Goal: Task Accomplishment & Management: Use online tool/utility

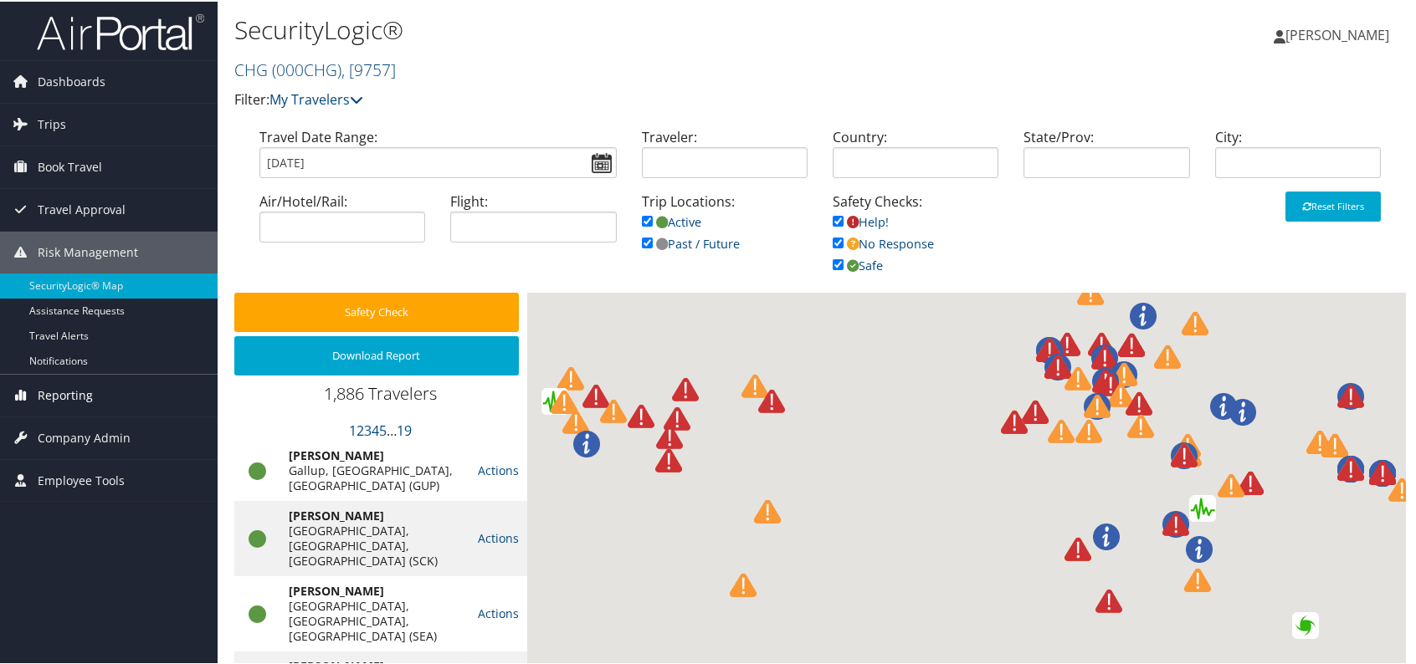
click at [64, 401] on span "Reporting" at bounding box center [65, 394] width 55 height 42
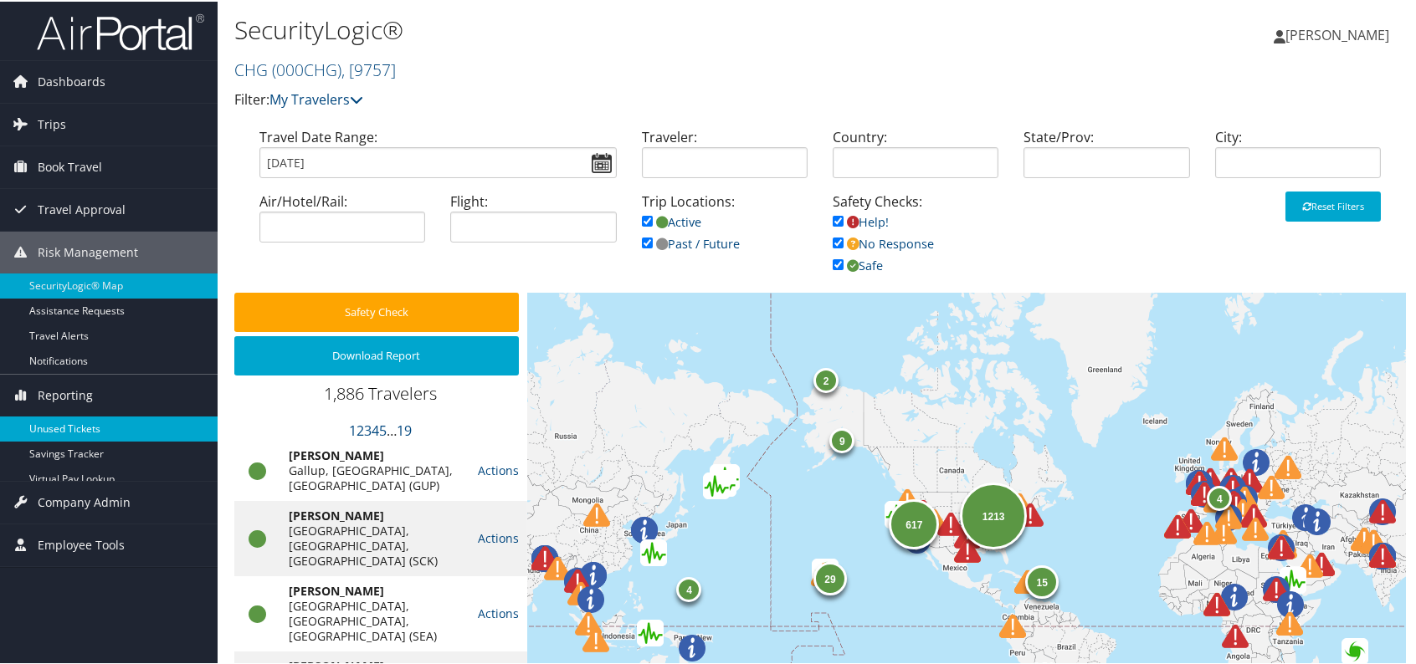
click at [54, 394] on span "Reporting" at bounding box center [65, 394] width 55 height 42
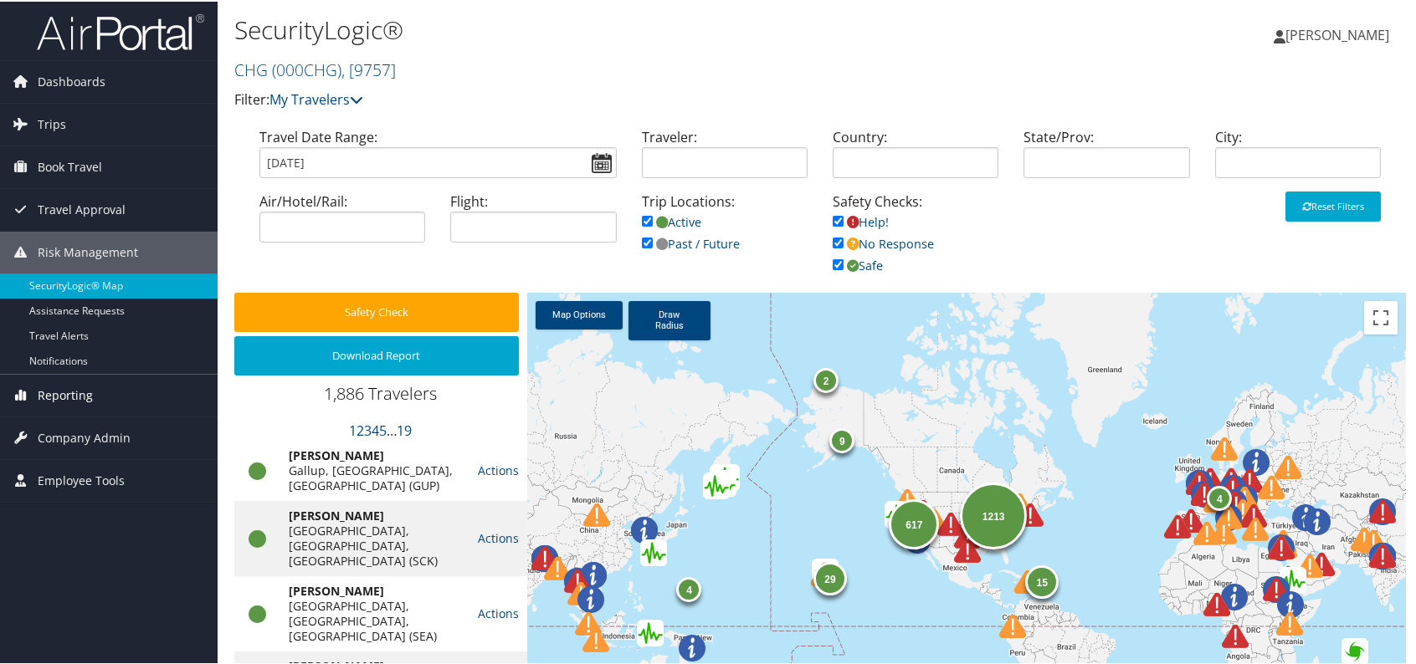
click at [58, 387] on span "Reporting" at bounding box center [65, 394] width 55 height 42
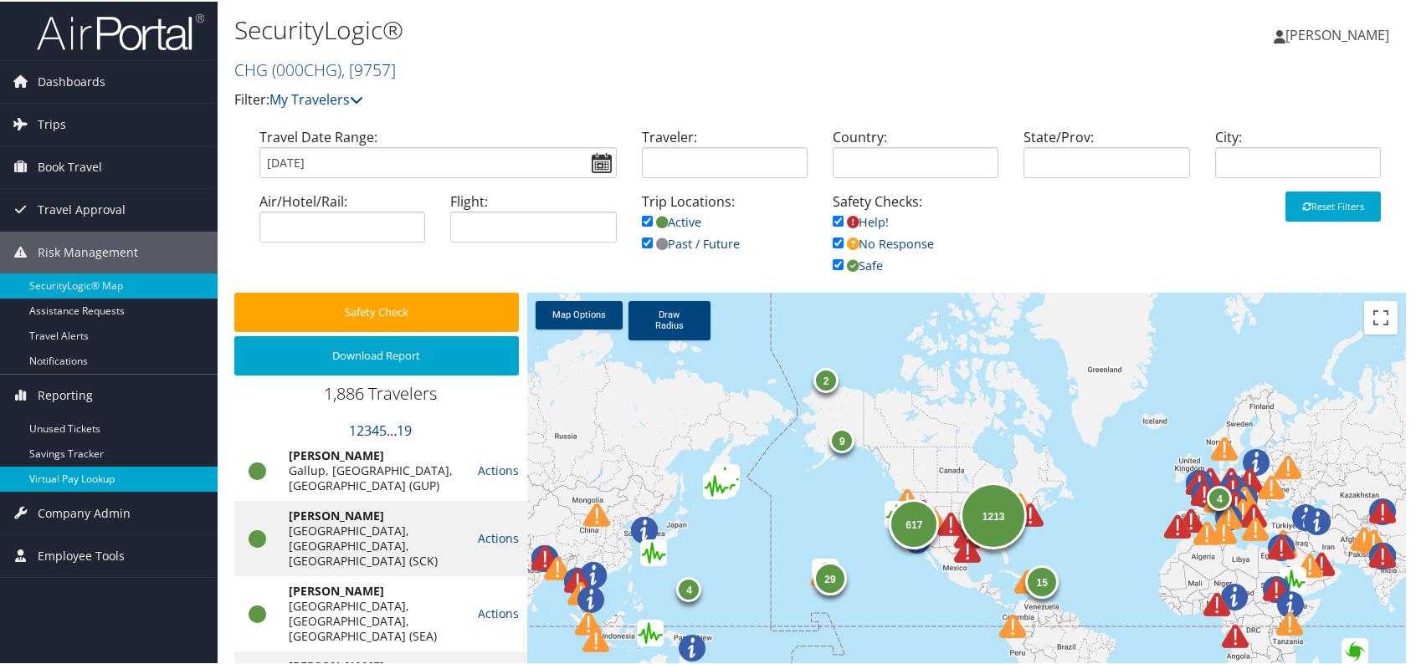
click at [73, 474] on link "Virtual Pay Lookup" at bounding box center [109, 477] width 218 height 25
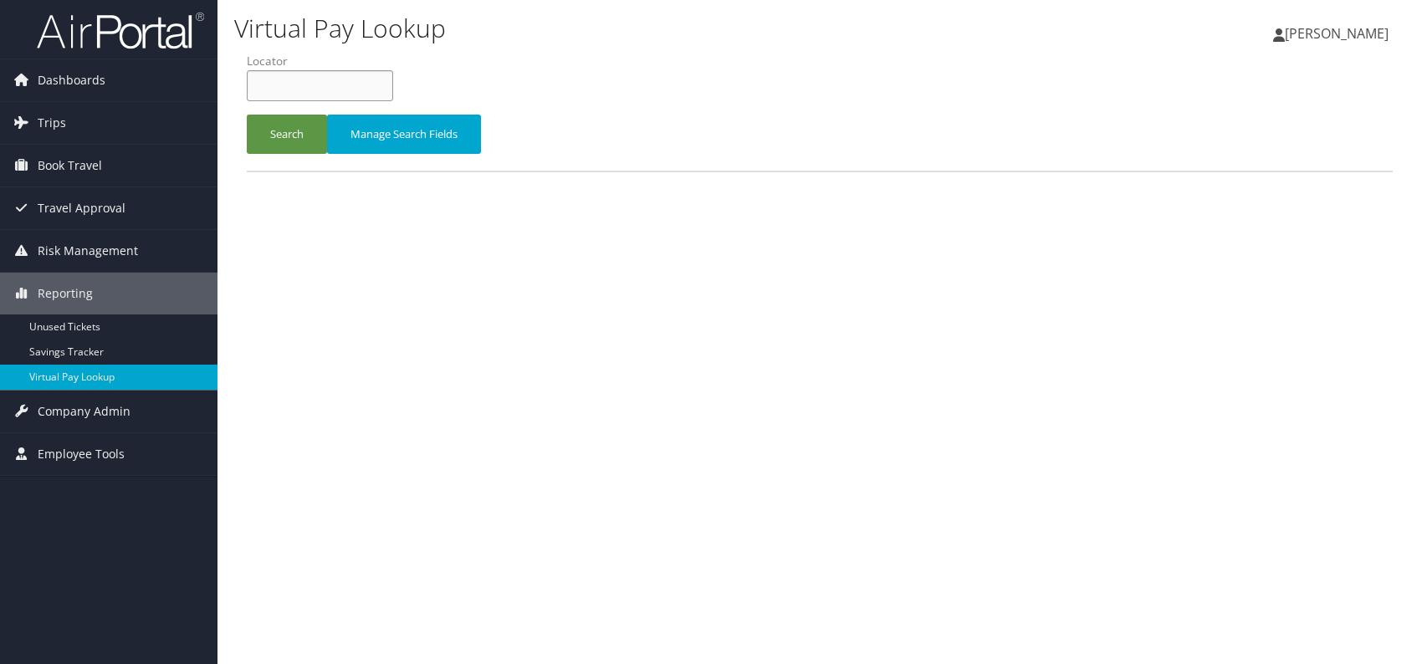
drag, startPoint x: 283, startPoint y: 66, endPoint x: 270, endPoint y: 90, distance: 26.6
paste input "WJXCPX"
type input "WJXCPX"
click at [280, 136] on button "Search" at bounding box center [287, 134] width 80 height 39
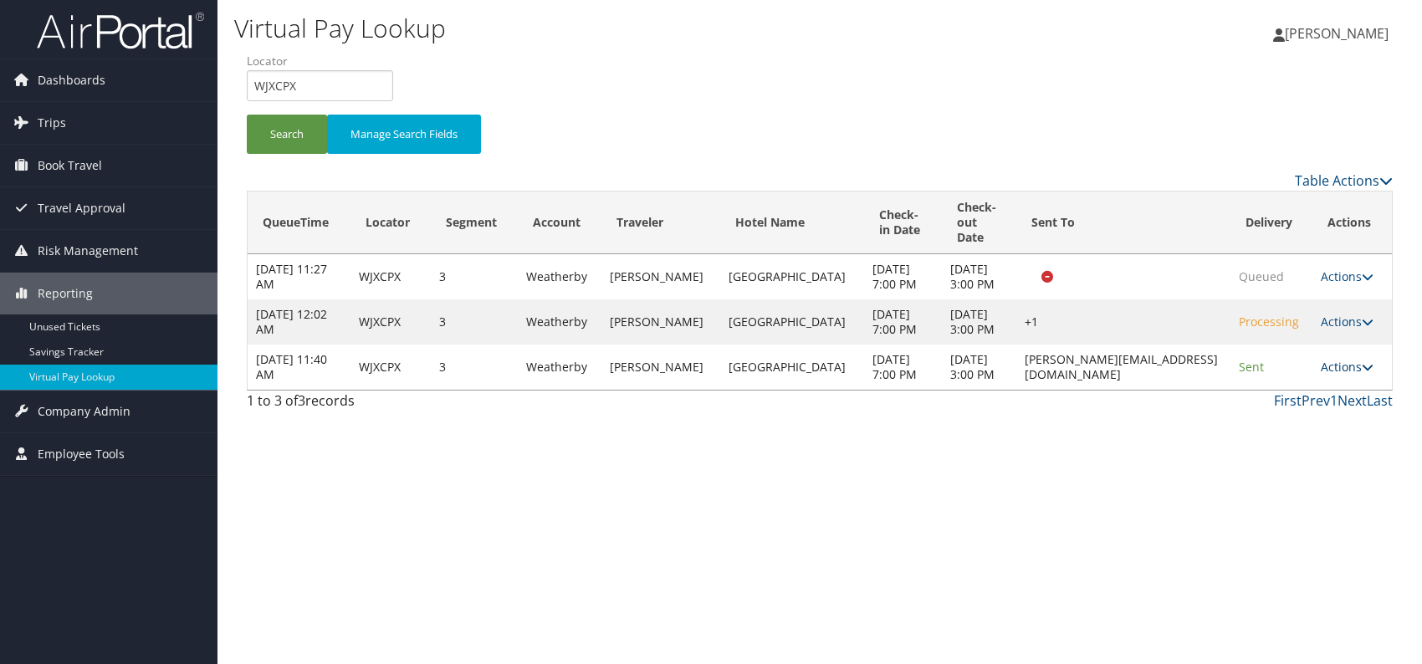
click at [1339, 375] on link "Actions" at bounding box center [1347, 367] width 53 height 16
click at [1296, 453] on link "Logs" at bounding box center [1314, 457] width 105 height 28
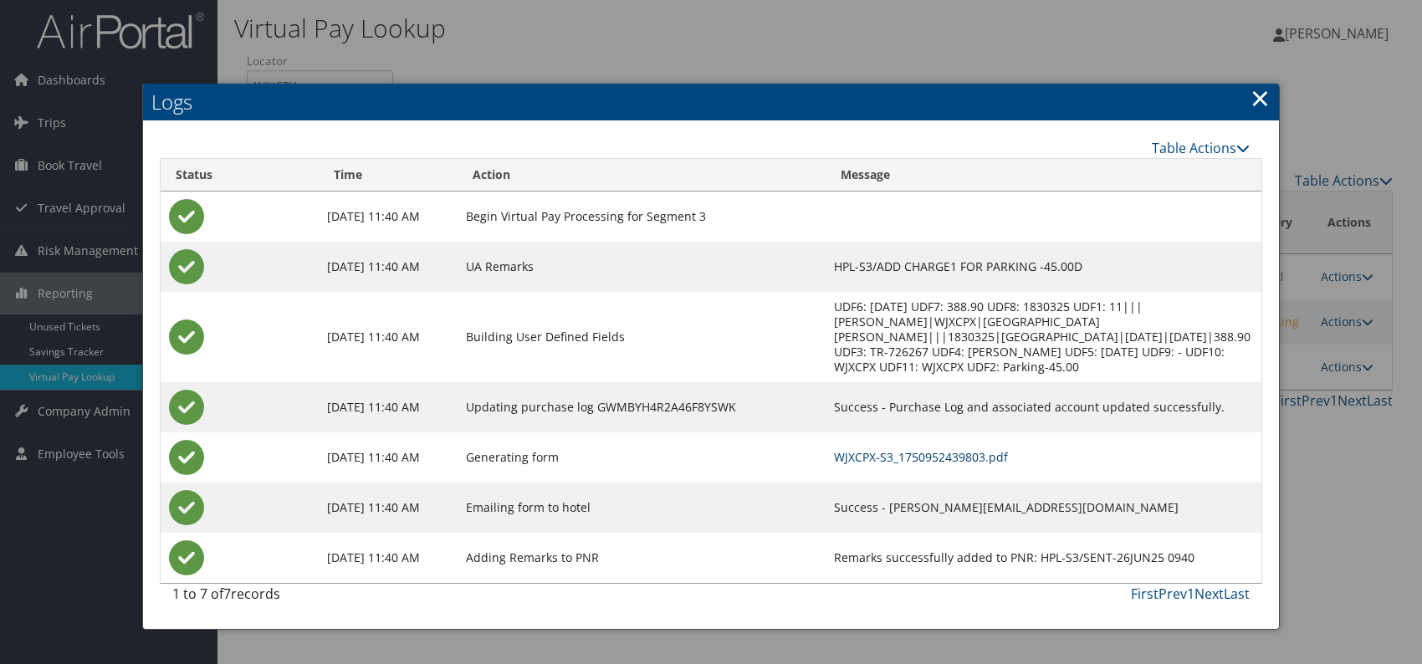
drag, startPoint x: 892, startPoint y: 430, endPoint x: 896, endPoint y: 442, distance: 12.4
click at [895, 438] on td "WJXCPX-S3_1750952439803.pdf" at bounding box center [1044, 458] width 436 height 50
click at [894, 449] on link "WJXCPX-S3_1750952439803.pdf" at bounding box center [921, 457] width 174 height 16
